Goal: Task Accomplishment & Management: Use online tool/utility

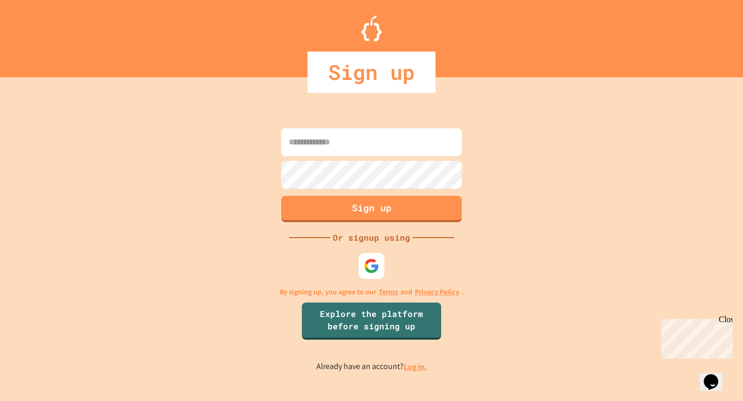
click at [326, 151] on input at bounding box center [371, 142] width 181 height 28
type input "***"
click at [371, 270] on img at bounding box center [371, 266] width 15 height 15
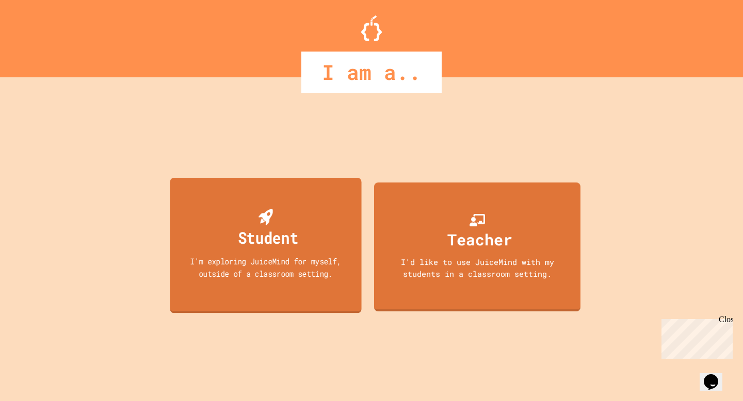
click at [320, 261] on div "I'm exploring JuiceMind for myself, outside of a classroom setting." at bounding box center [266, 267] width 172 height 24
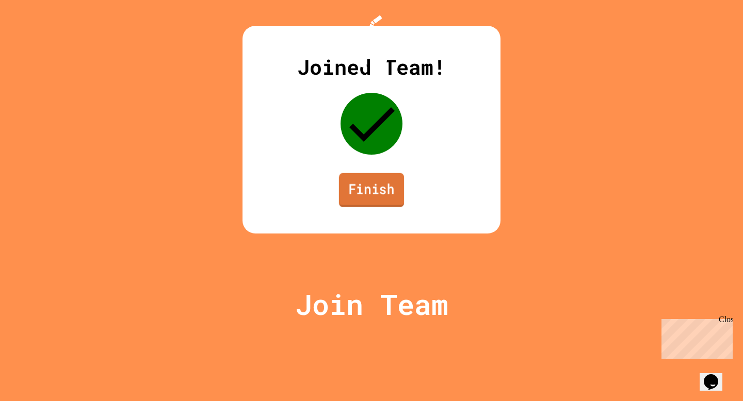
click at [379, 207] on link "Finish" at bounding box center [371, 190] width 65 height 34
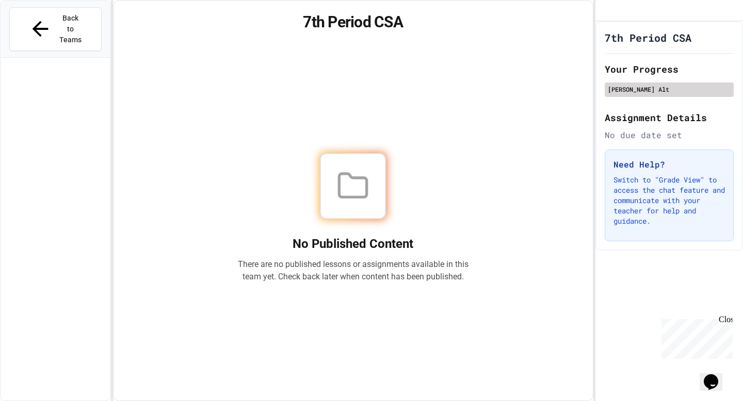
click at [645, 94] on div "Gopika Alt" at bounding box center [669, 89] width 123 height 9
click at [604, 11] on icon "My Account" at bounding box center [604, 11] width 0 height 0
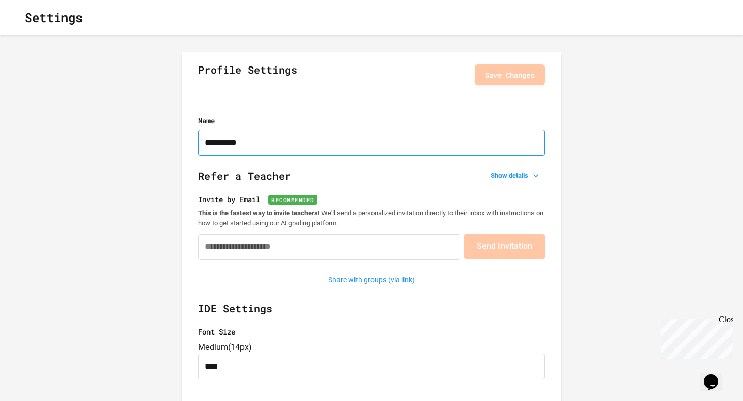
drag, startPoint x: 232, startPoint y: 142, endPoint x: 257, endPoint y: 142, distance: 25.3
click at [257, 142] on input "**********" at bounding box center [371, 143] width 347 height 26
type input "**********"
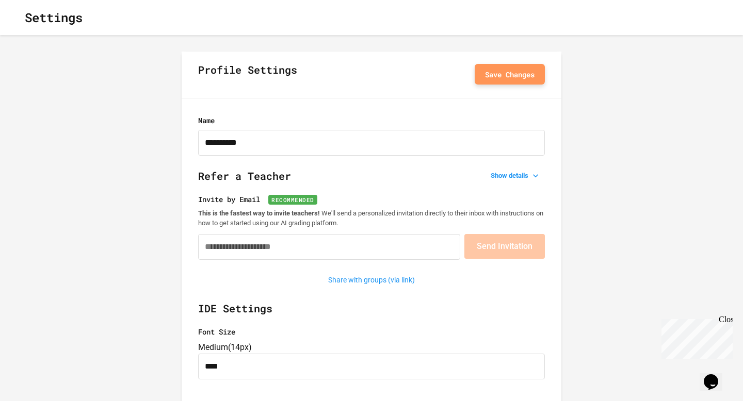
click at [502, 82] on button "Save Changes" at bounding box center [510, 74] width 70 height 21
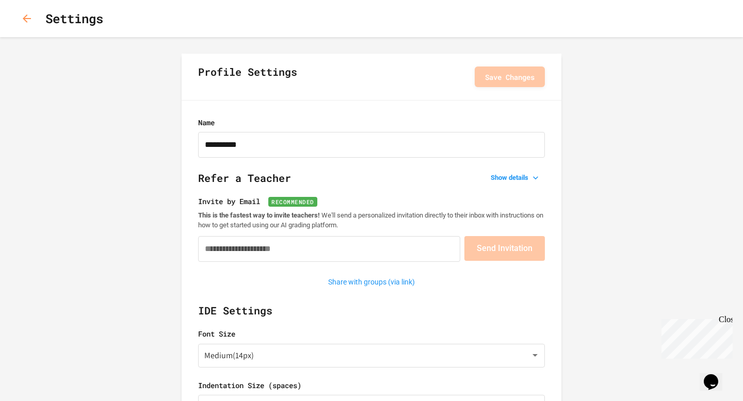
click at [28, 15] on icon "button" at bounding box center [27, 18] width 12 height 12
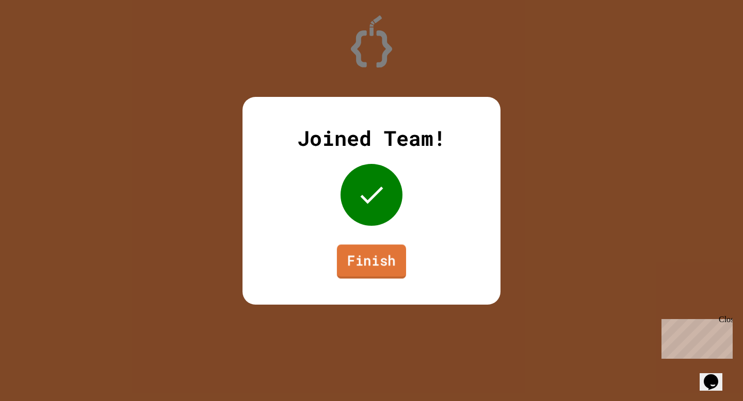
click at [363, 266] on link "Finish" at bounding box center [371, 262] width 69 height 34
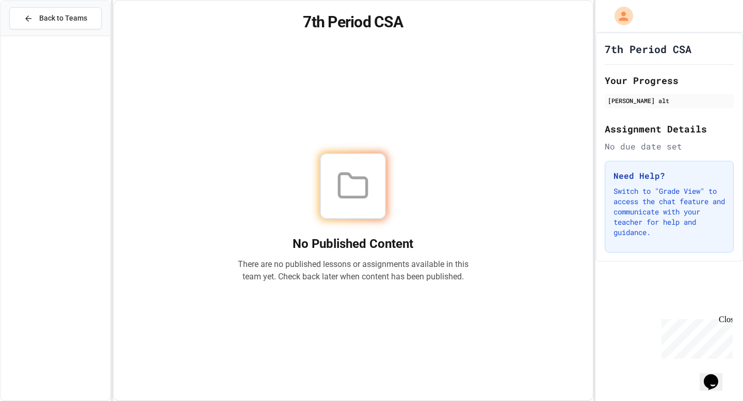
click at [352, 176] on icon at bounding box center [352, 186] width 33 height 33
click at [360, 185] on icon at bounding box center [352, 186] width 33 height 33
click at [641, 146] on div "No due date set" at bounding box center [669, 146] width 129 height 12
click at [624, 18] on icon "My Account" at bounding box center [625, 16] width 12 height 12
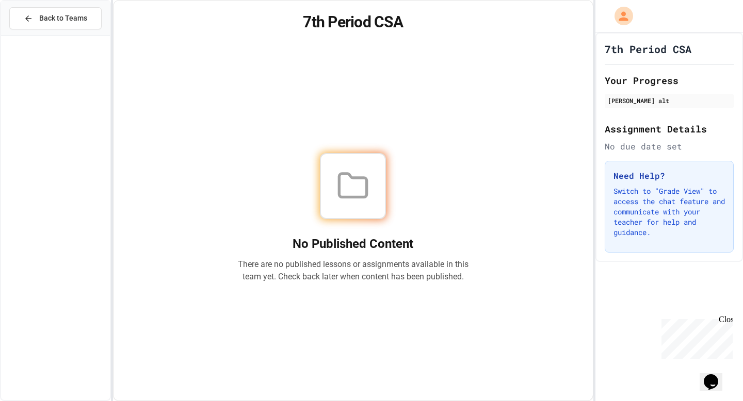
click at [50, 401] on div at bounding box center [371, 401] width 743 height 0
click at [25, 19] on icon at bounding box center [28, 18] width 6 height 6
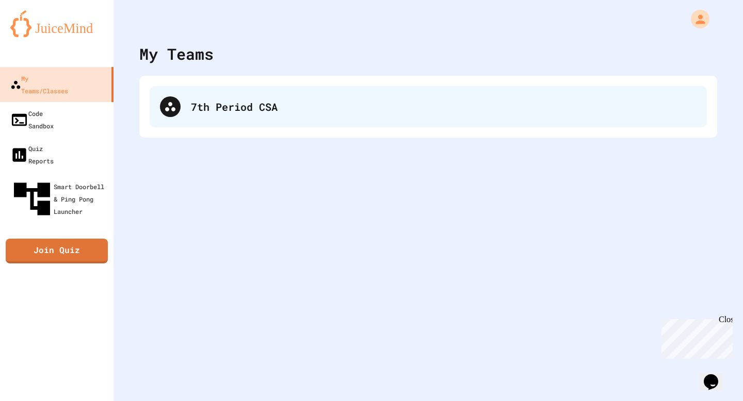
click at [215, 114] on div "7th Period CSA" at bounding box center [444, 106] width 506 height 15
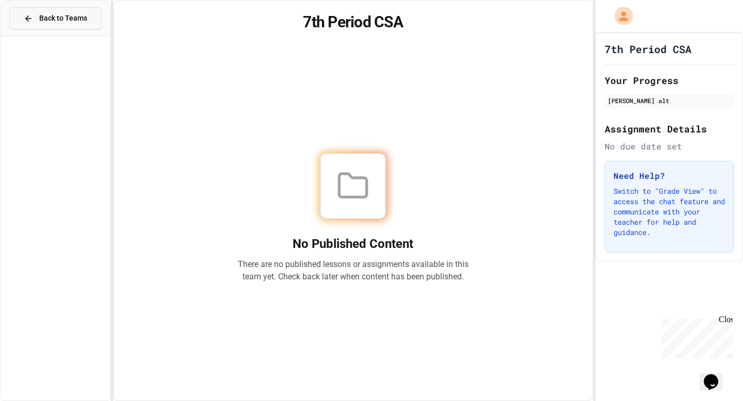
click at [56, 20] on span "Back to Teams" at bounding box center [63, 18] width 48 height 11
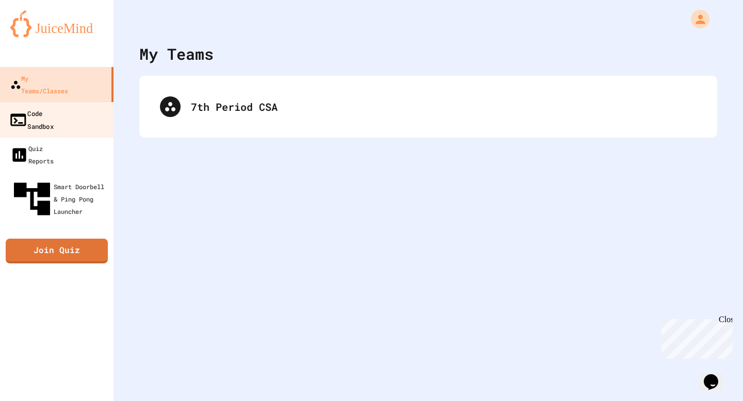
click at [72, 104] on link "Code Sandbox" at bounding box center [56, 120] width 117 height 36
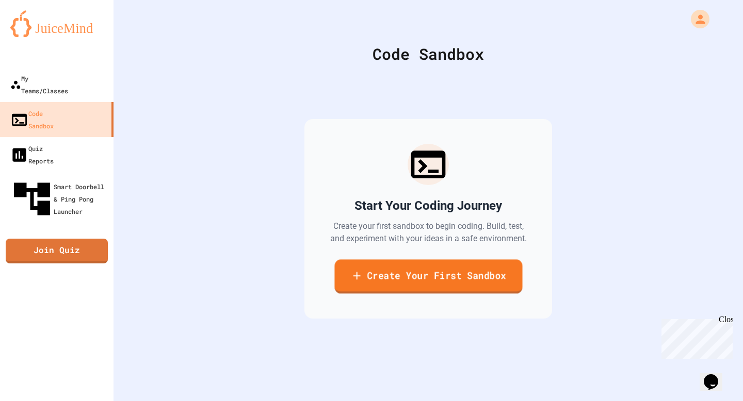
click at [400, 294] on link "Create Your First Sandbox" at bounding box center [428, 277] width 188 height 34
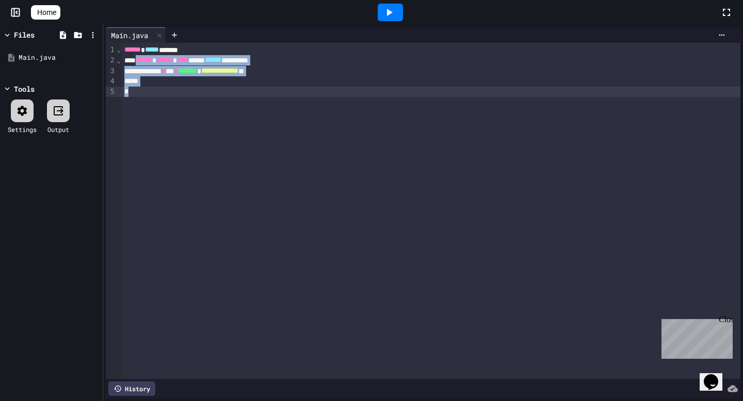
drag, startPoint x: 143, startPoint y: 63, endPoint x: 178, endPoint y: 181, distance: 122.6
click at [178, 181] on div "**********" at bounding box center [430, 211] width 619 height 336
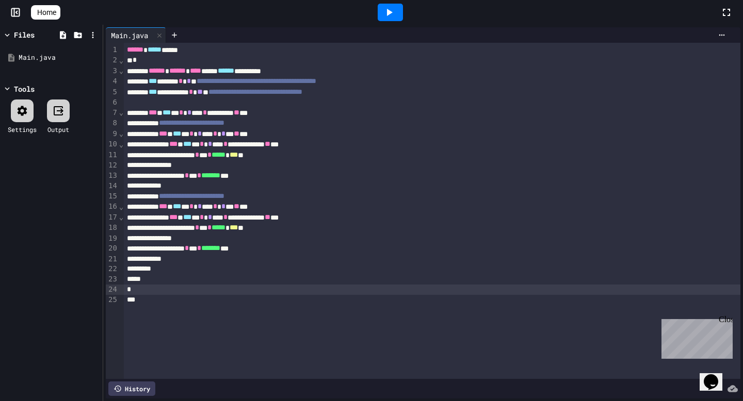
click at [395, 18] on icon at bounding box center [389, 12] width 12 height 12
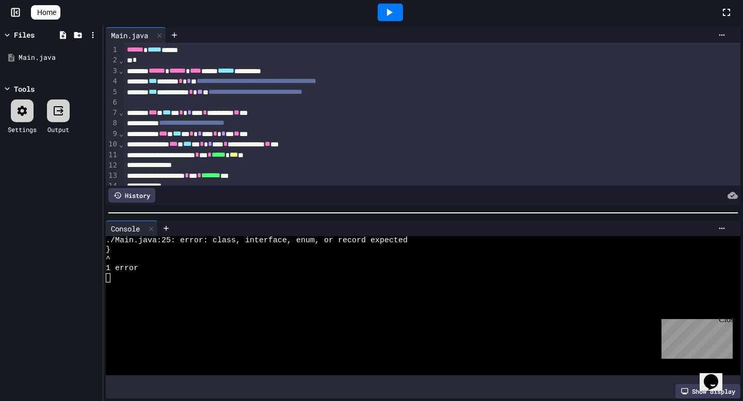
click at [395, 18] on icon at bounding box center [389, 12] width 12 height 12
click at [368, 153] on div "****** * *** * ***** * *** **" at bounding box center [432, 155] width 617 height 10
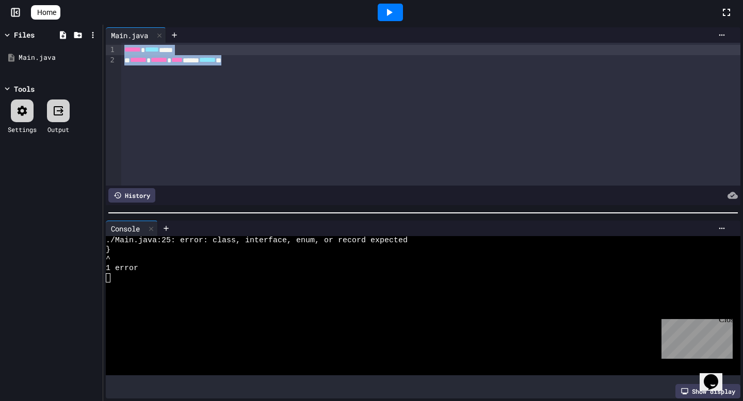
drag, startPoint x: 287, startPoint y: 134, endPoint x: 134, endPoint y: 25, distance: 187.3
click at [134, 25] on div "Home Files Main.java Tools Settings Output Main.java Selection deleted 9 1 2 › …" at bounding box center [371, 200] width 743 height 401
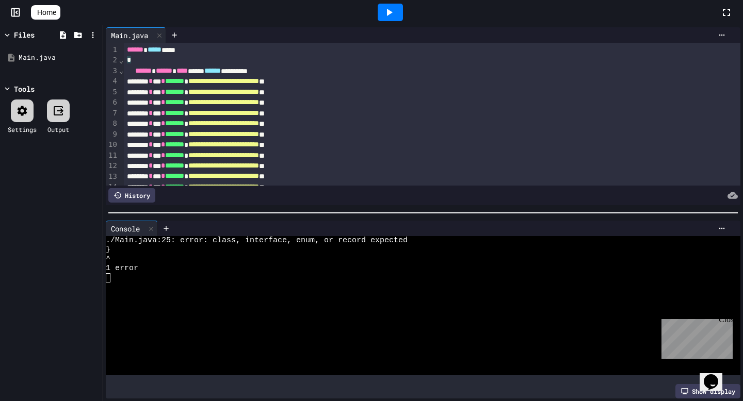
click at [399, 95] on div "**********" at bounding box center [432, 92] width 617 height 10
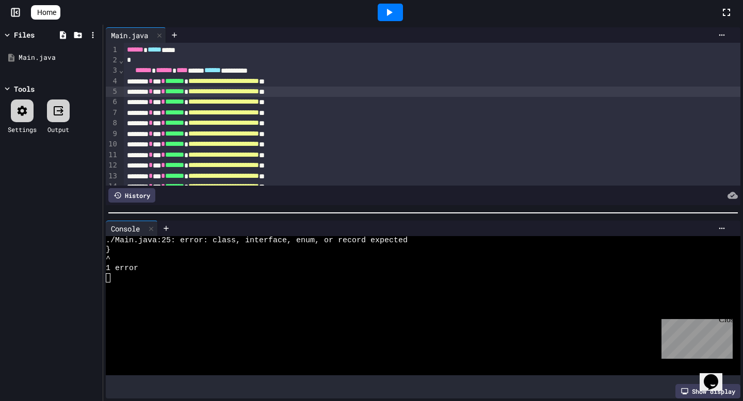
scroll to position [113, 0]
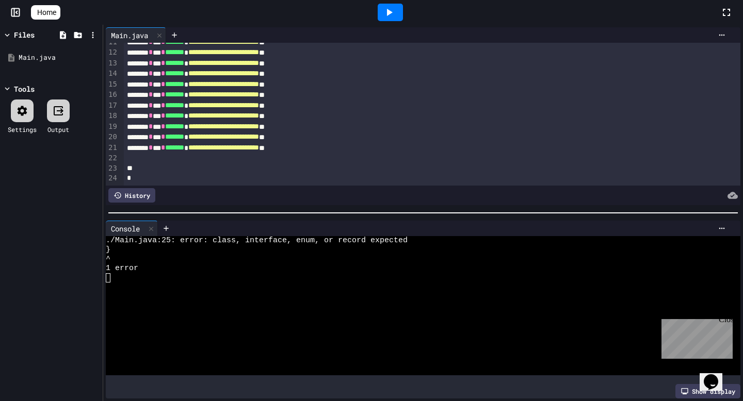
click at [388, 157] on div at bounding box center [432, 158] width 617 height 10
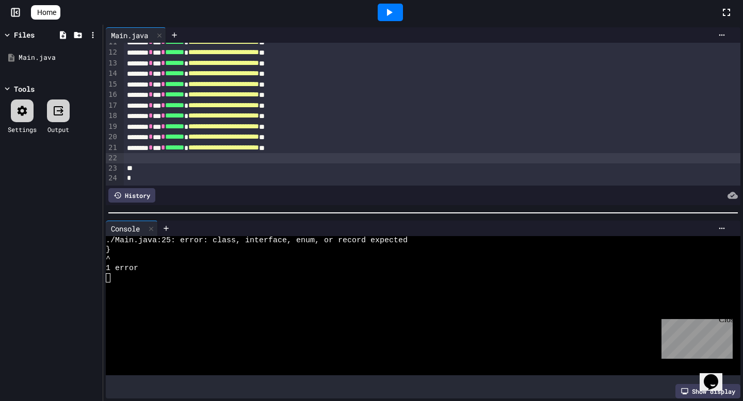
click at [388, 176] on div "*" at bounding box center [432, 178] width 617 height 10
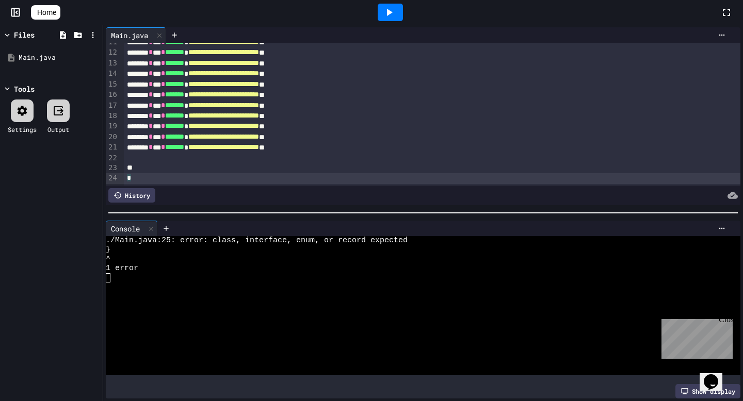
click at [395, 11] on icon at bounding box center [389, 12] width 12 height 12
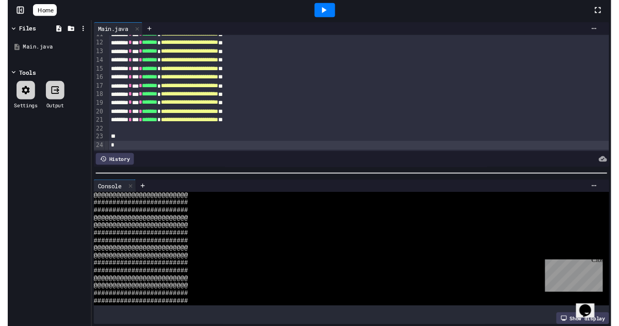
scroll to position [37, 0]
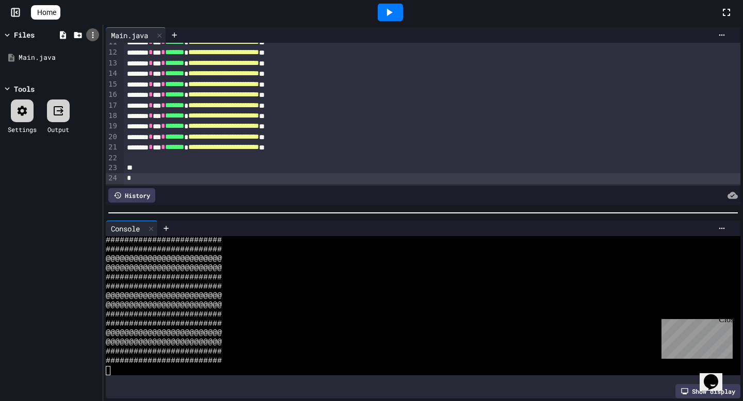
click at [89, 36] on icon at bounding box center [92, 34] width 9 height 9
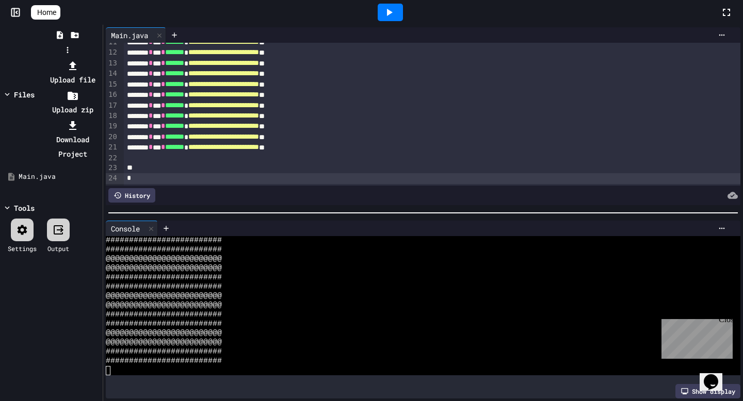
click at [100, 58] on li "Upload file" at bounding box center [72, 72] width 55 height 29
click at [100, 118] on li "Download Project" at bounding box center [72, 139] width 55 height 43
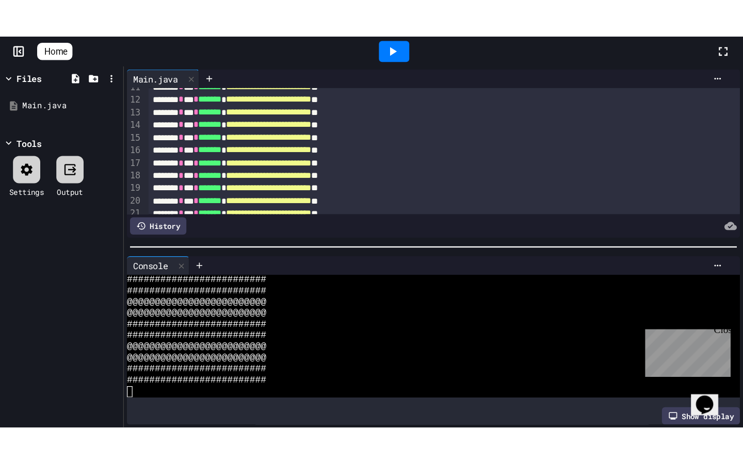
scroll to position [74, 0]
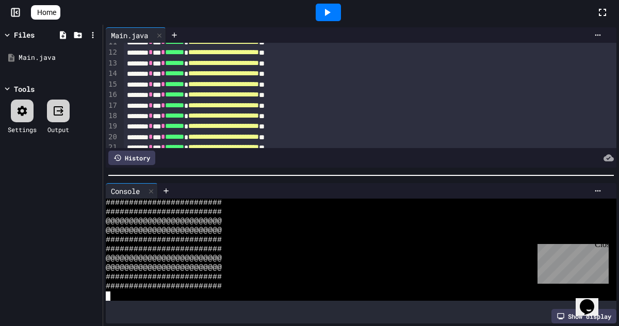
click at [472, 285] on div "#########################" at bounding box center [357, 286] width 502 height 9
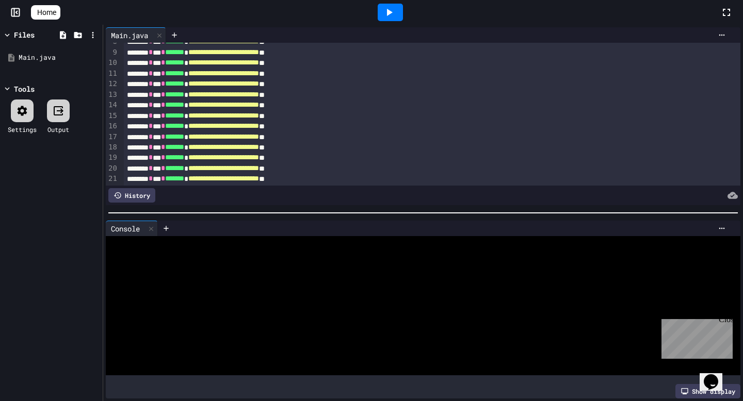
scroll to position [37, 0]
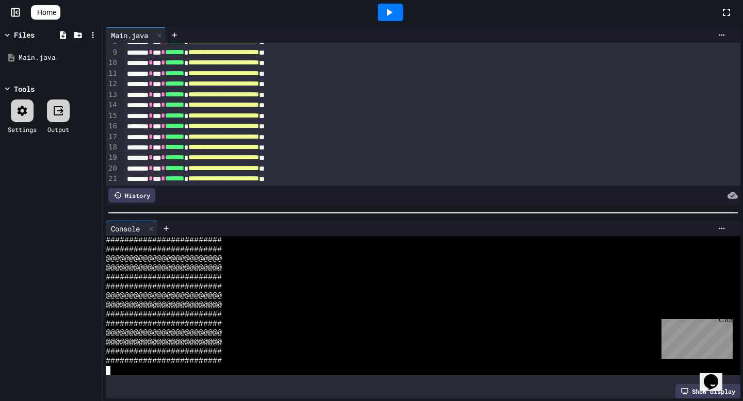
click at [387, 213] on div at bounding box center [423, 213] width 630 height 1
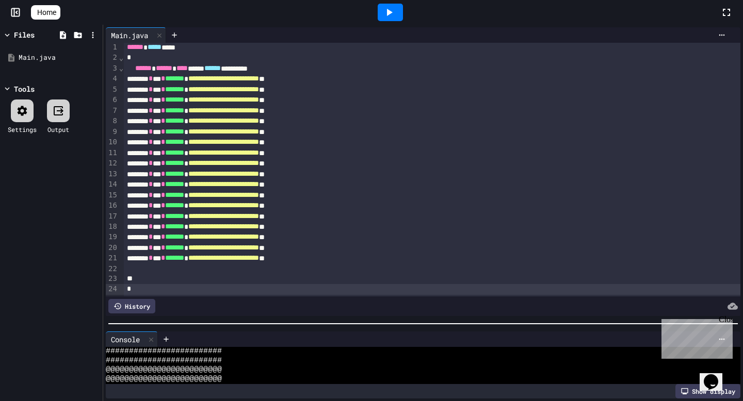
scroll to position [149, 0]
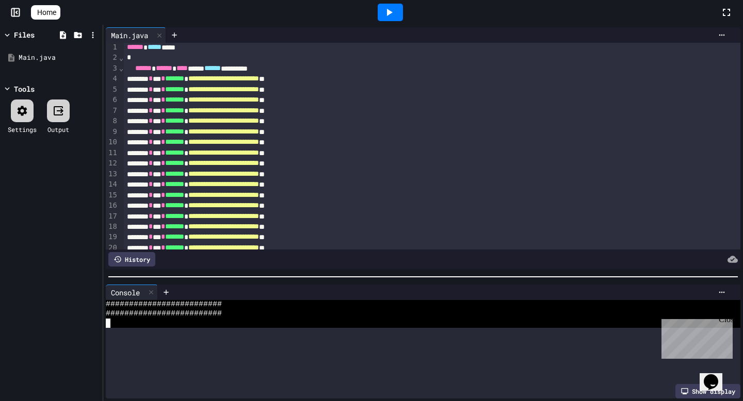
click at [370, 281] on div at bounding box center [423, 277] width 640 height 10
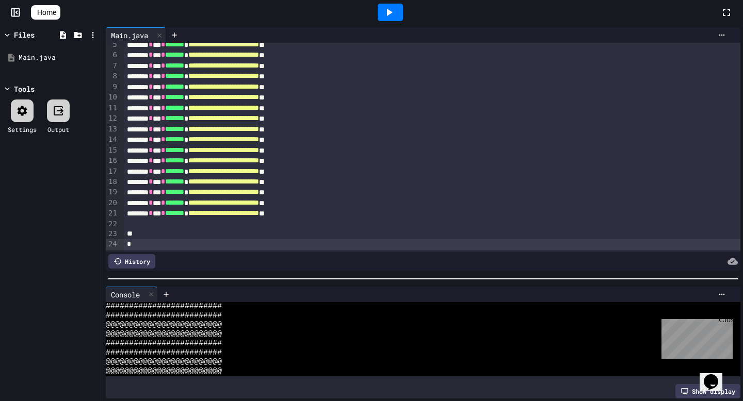
scroll to position [0, 0]
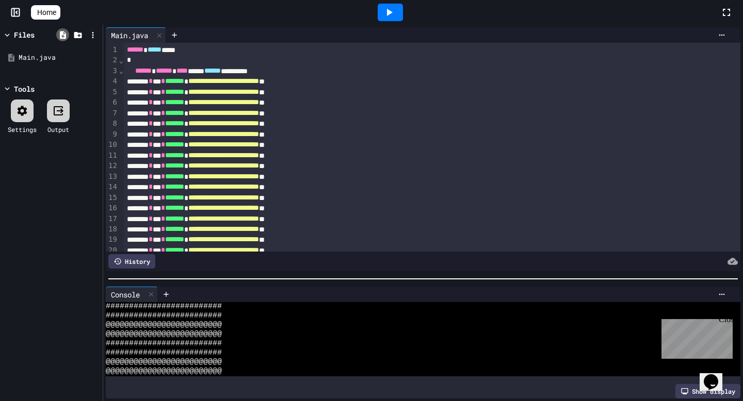
click at [66, 37] on icon at bounding box center [63, 35] width 6 height 8
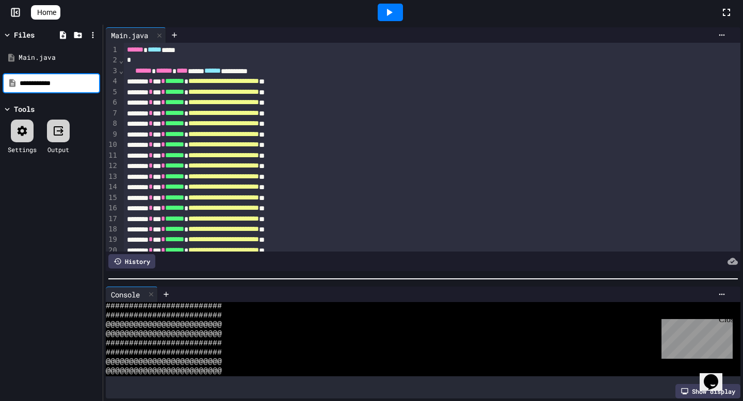
type input "**********"
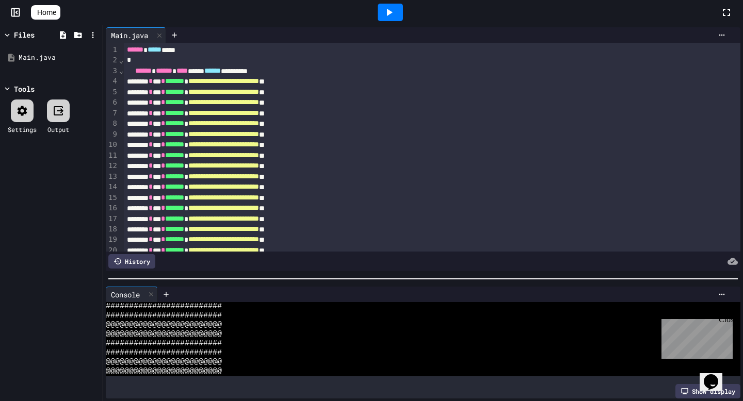
click at [81, 194] on div "Files Main.java Tools Settings Output" at bounding box center [51, 213] width 103 height 377
click at [24, 33] on div "Files" at bounding box center [24, 34] width 21 height 11
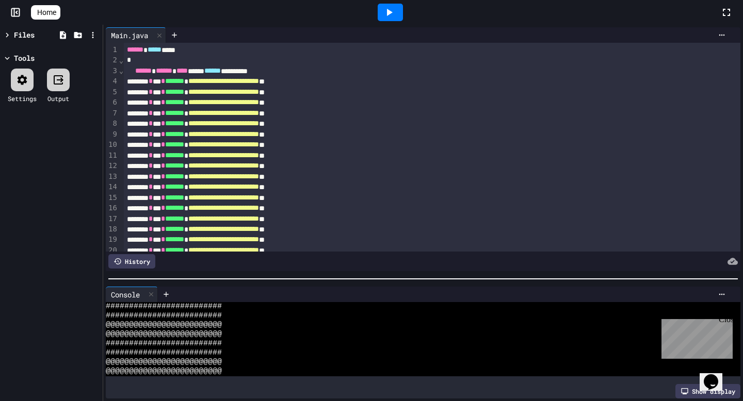
click at [24, 30] on div "Files" at bounding box center [24, 34] width 21 height 11
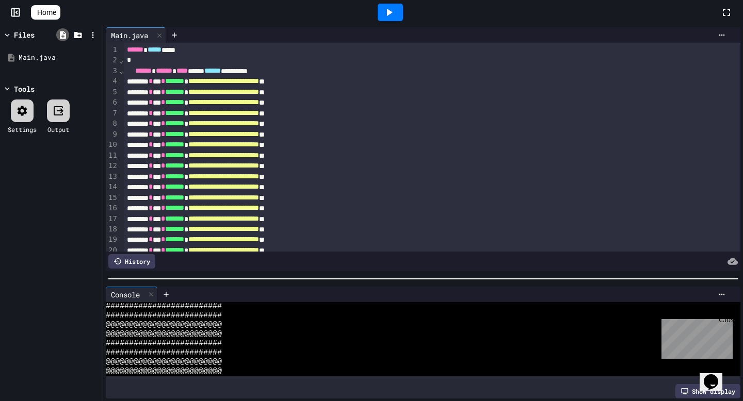
click at [62, 37] on icon at bounding box center [63, 35] width 6 height 8
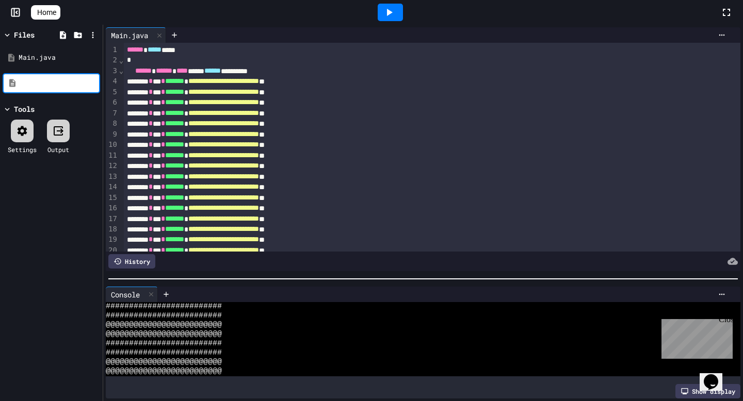
click at [44, 81] on input at bounding box center [59, 83] width 78 height 10
click at [177, 31] on icon at bounding box center [174, 35] width 8 height 8
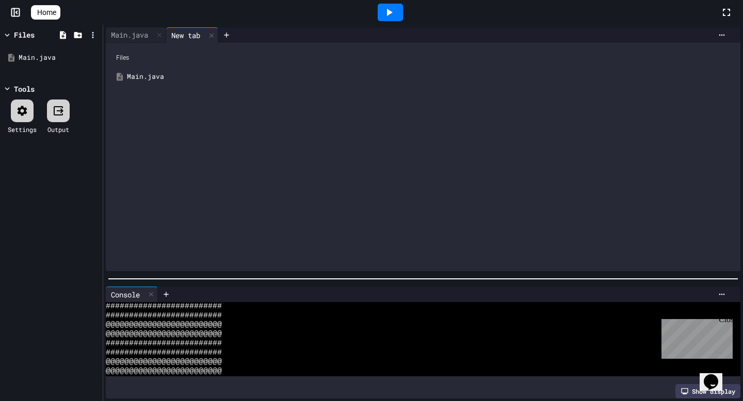
click at [158, 80] on div "Main.java" at bounding box center [430, 77] width 607 height 10
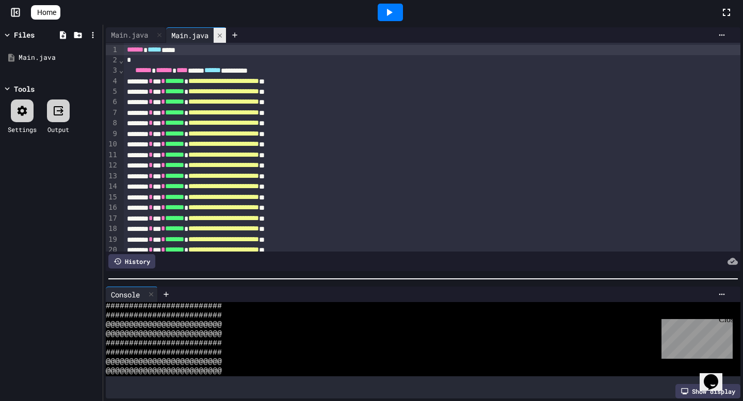
click at [223, 38] on icon at bounding box center [219, 35] width 7 height 7
click at [70, 34] on div at bounding box center [77, 34] width 45 height 15
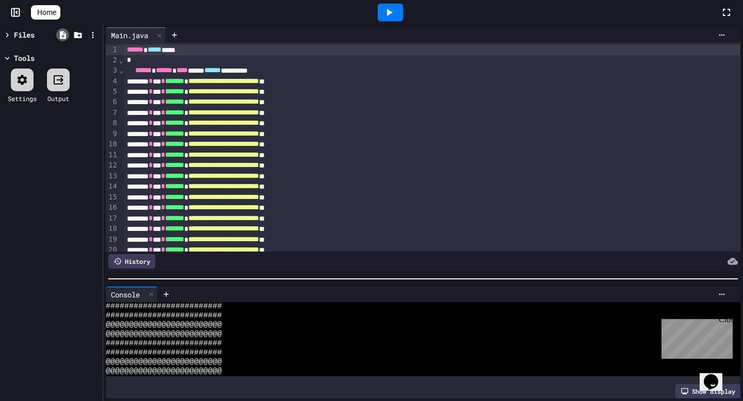
click at [61, 40] on div at bounding box center [62, 34] width 13 height 13
click at [76, 34] on icon at bounding box center [78, 35] width 8 height 6
click at [35, 12] on icon at bounding box center [35, 12] width 0 height 0
